Goal: Information Seeking & Learning: Learn about a topic

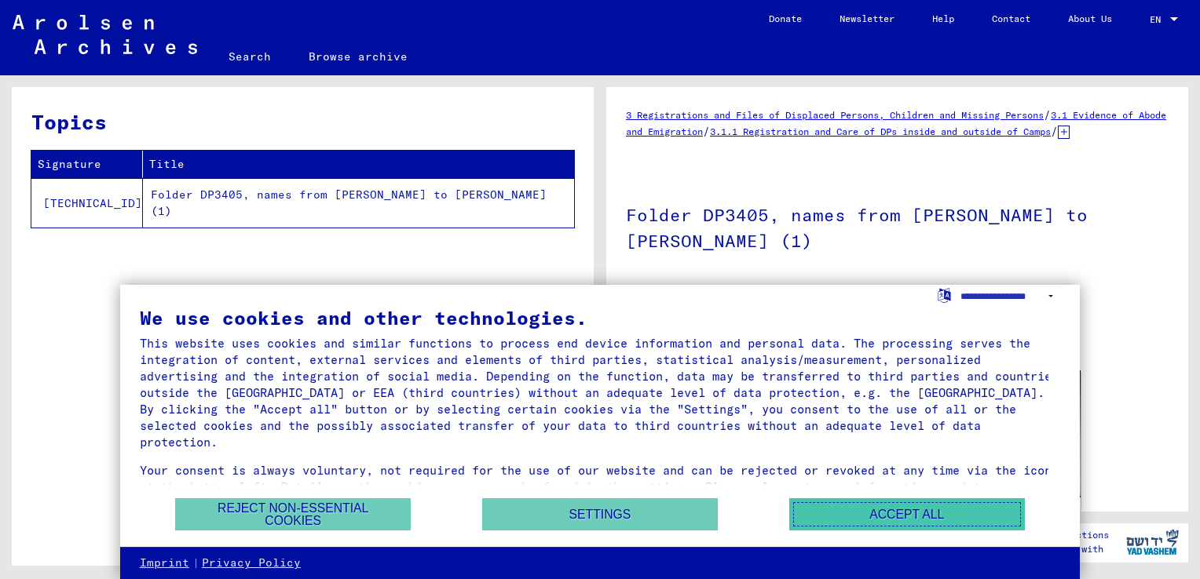
click at [897, 511] on button "Accept all" at bounding box center [907, 515] width 236 height 32
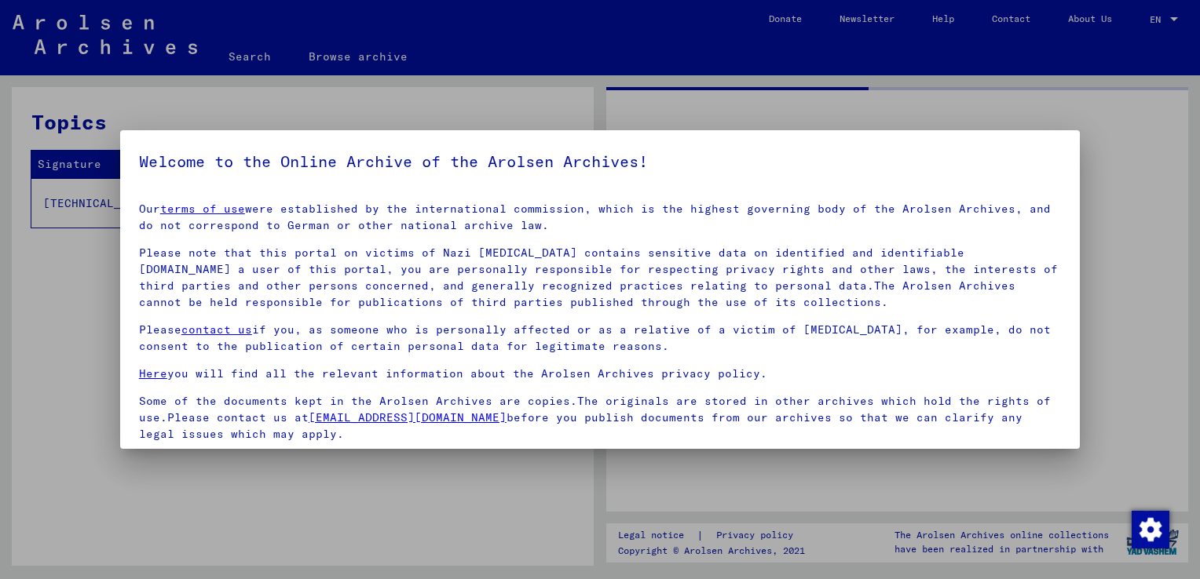
scroll to position [117, 0]
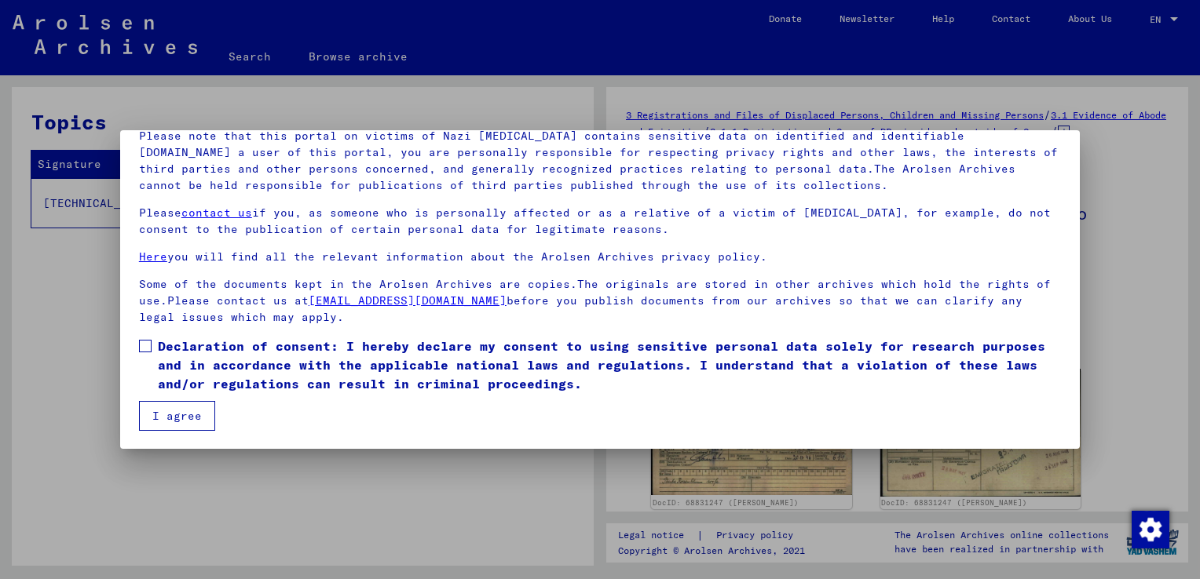
click at [145, 348] on span at bounding box center [145, 346] width 13 height 13
click at [166, 412] on button "I agree" at bounding box center [177, 416] width 76 height 30
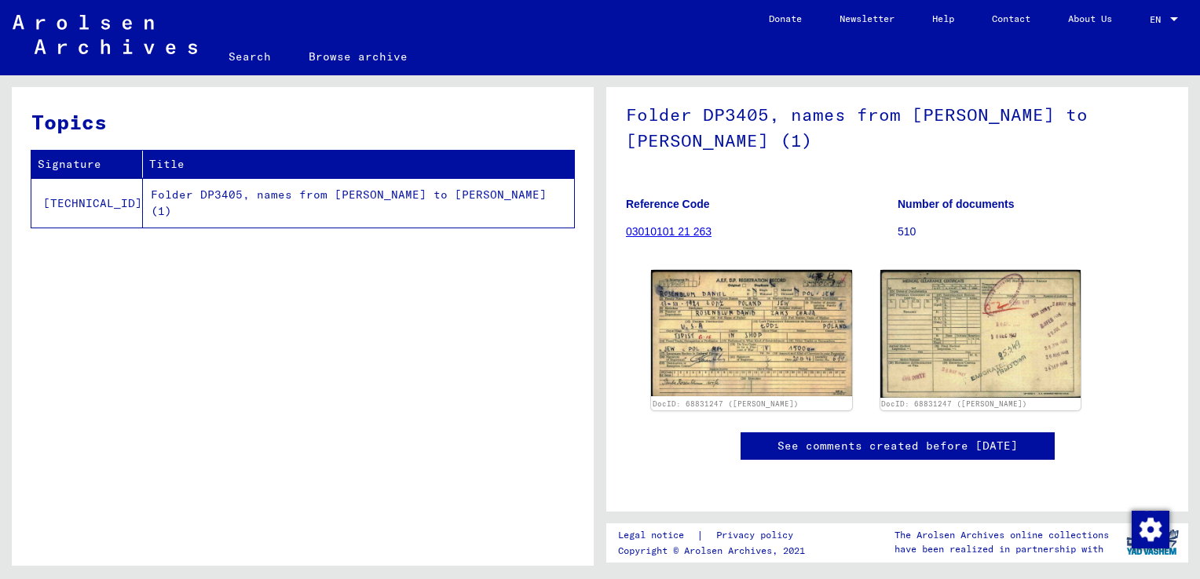
scroll to position [236, 0]
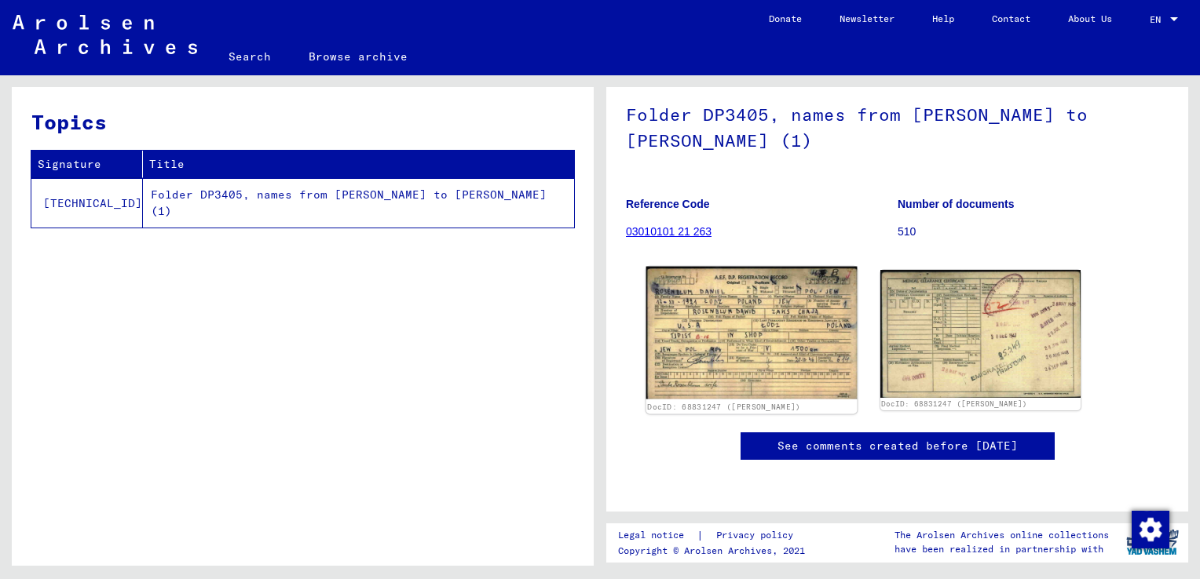
click at [678, 267] on img at bounding box center [751, 333] width 210 height 133
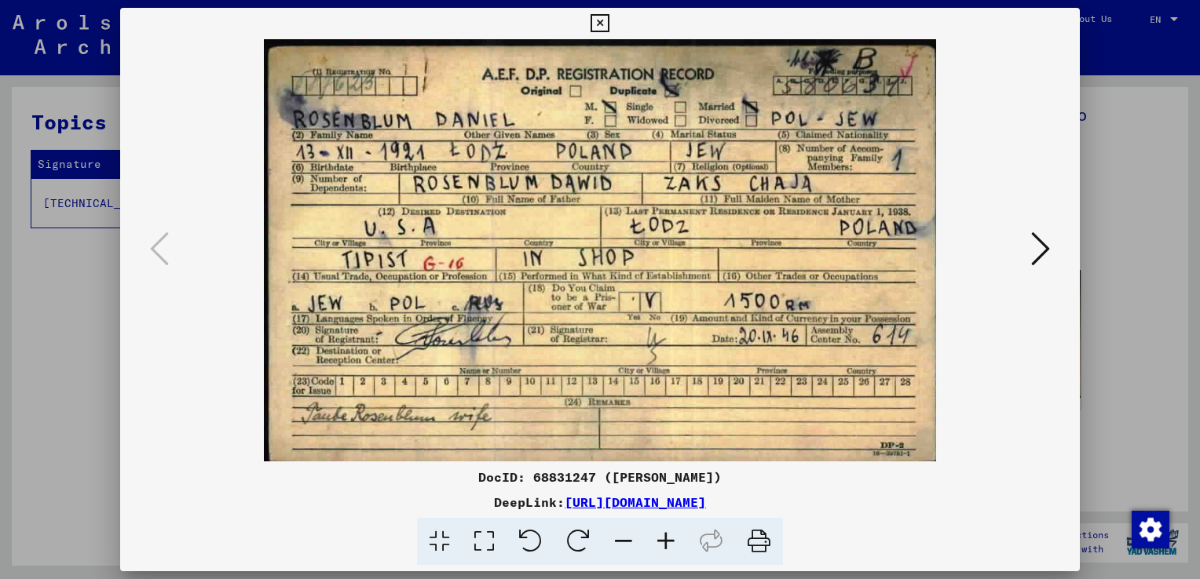
click at [755, 547] on icon at bounding box center [759, 542] width 48 height 48
click at [602, 21] on icon at bounding box center [599, 23] width 18 height 19
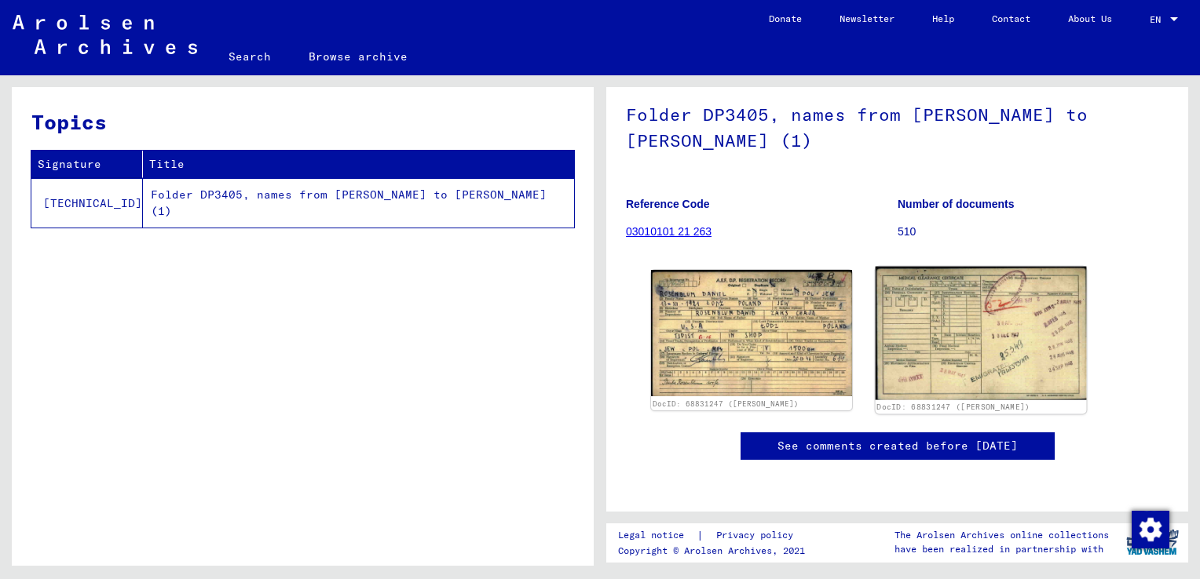
click at [941, 267] on img at bounding box center [980, 334] width 210 height 134
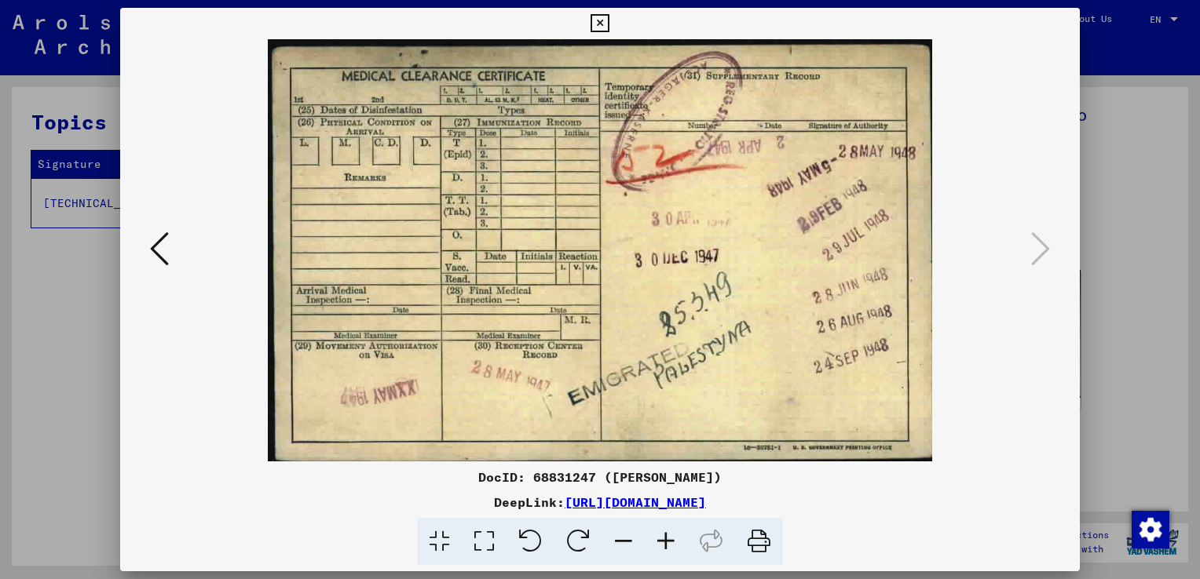
click at [767, 542] on icon at bounding box center [759, 542] width 48 height 48
click at [188, 166] on img at bounding box center [600, 250] width 853 height 422
click at [1139, 210] on div at bounding box center [600, 289] width 1200 height 579
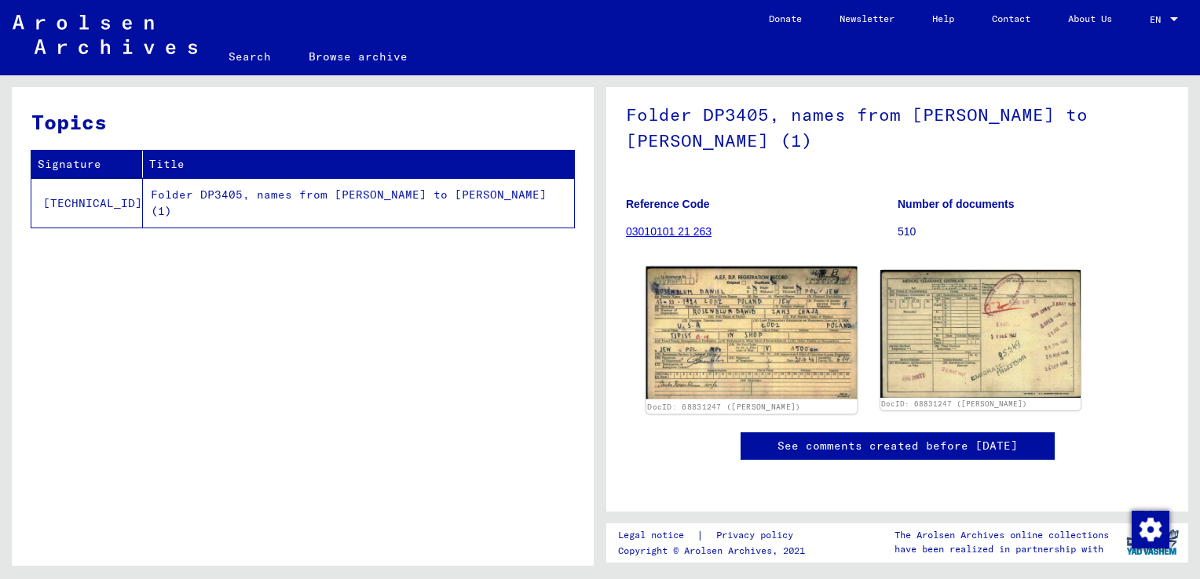
scroll to position [0, 0]
